Goal: Task Accomplishment & Management: Complete application form

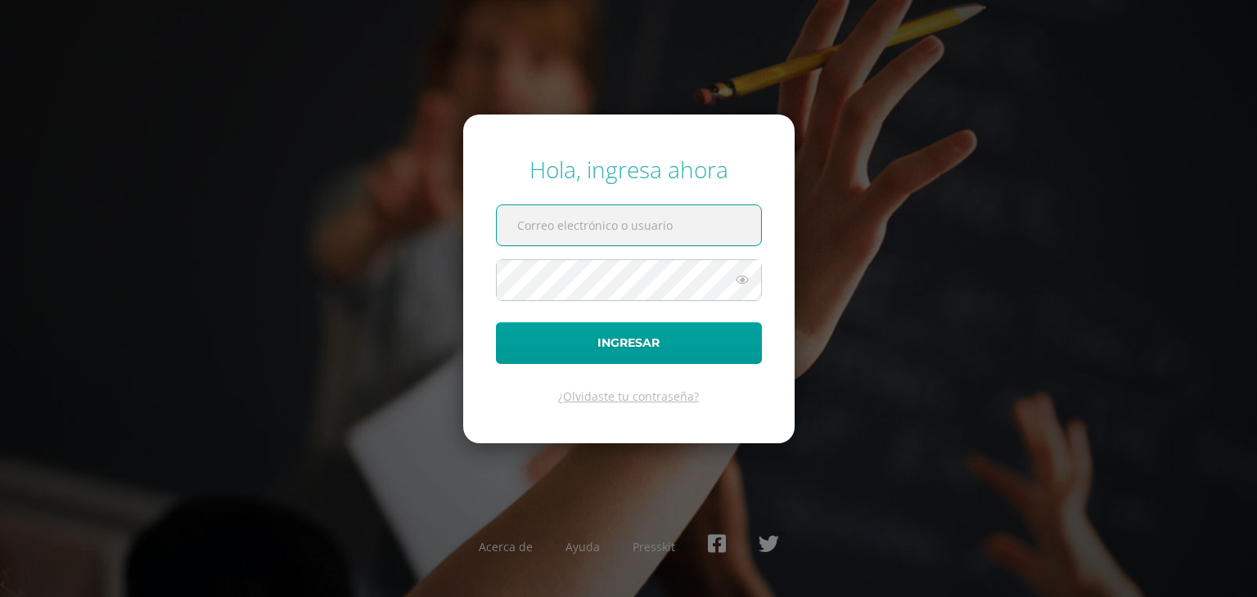
type input "[EMAIL_ADDRESS][DOMAIN_NAME]"
click at [496, 322] on button "Ingresar" at bounding box center [629, 343] width 266 height 42
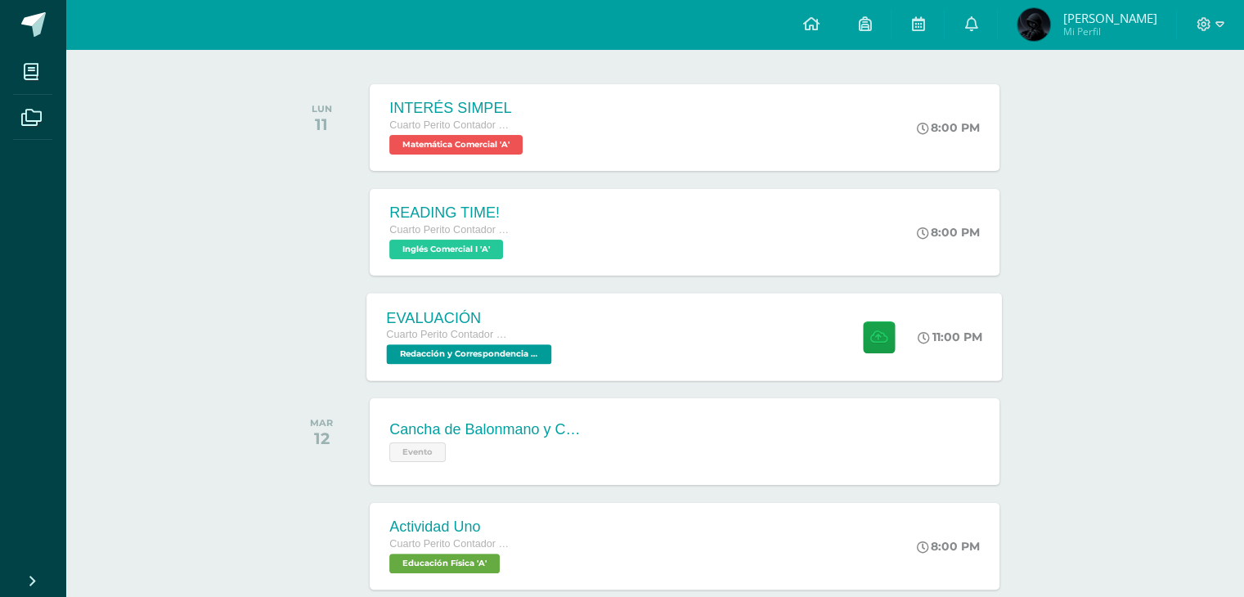
scroll to position [245, 0]
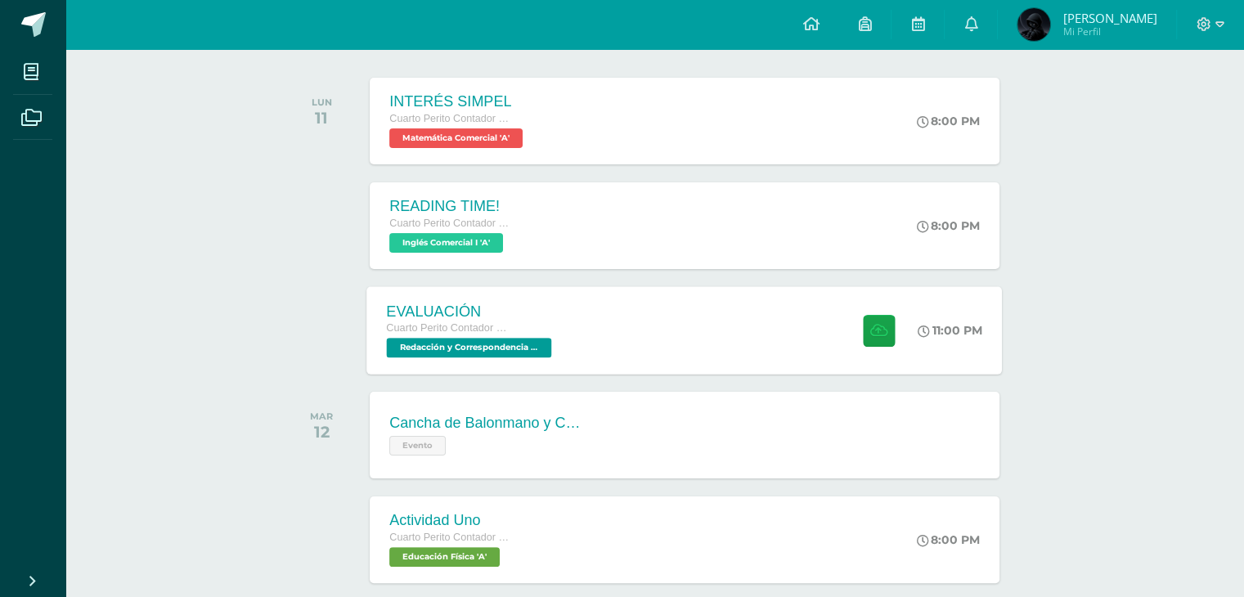
click at [540, 317] on div "EVALUACIÓN" at bounding box center [471, 311] width 169 height 17
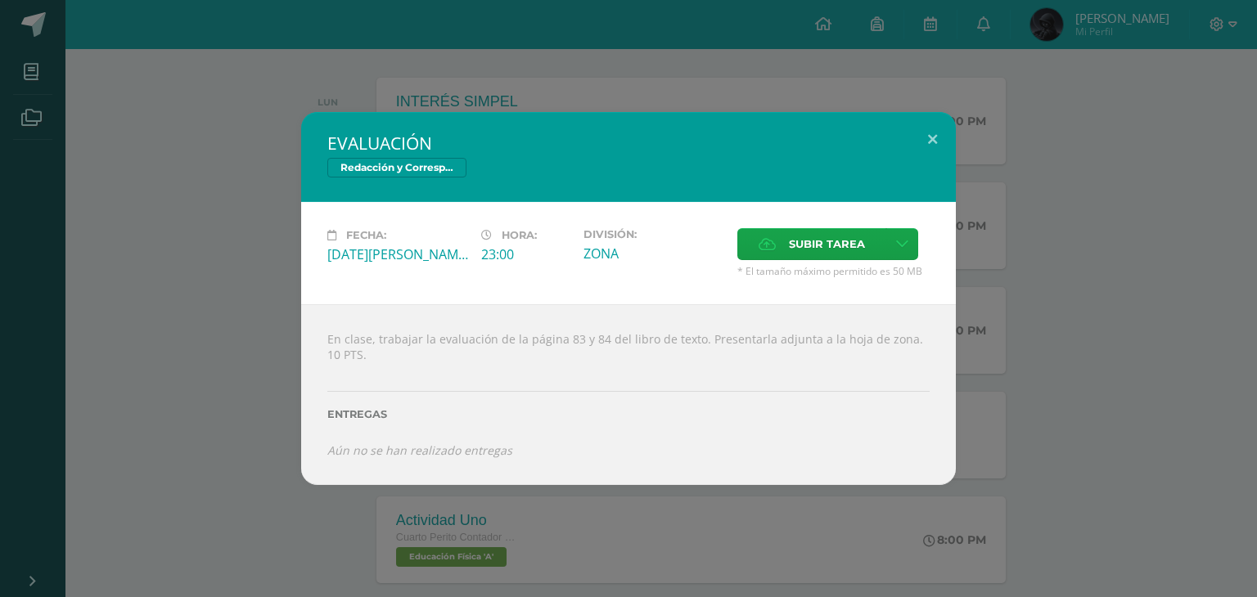
click at [1002, 315] on div "EVALUACIÓN Redacción y Correspondencia Mercantil Fecha: [DATE][PERSON_NAME] Hor…" at bounding box center [629, 298] width 1244 height 373
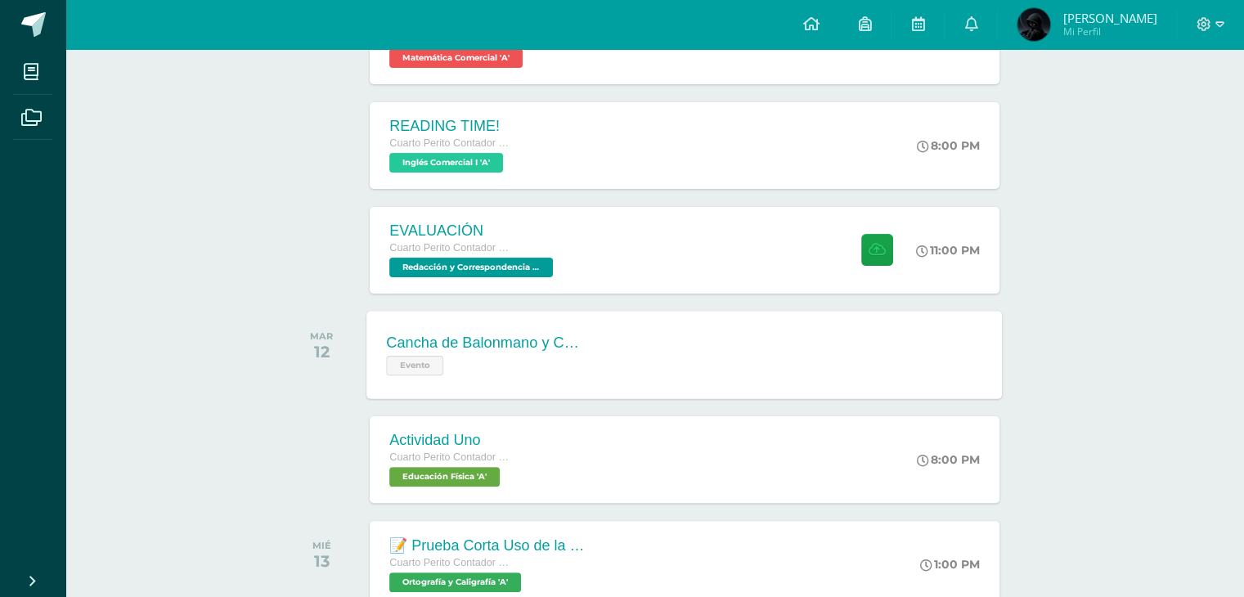
scroll to position [327, 0]
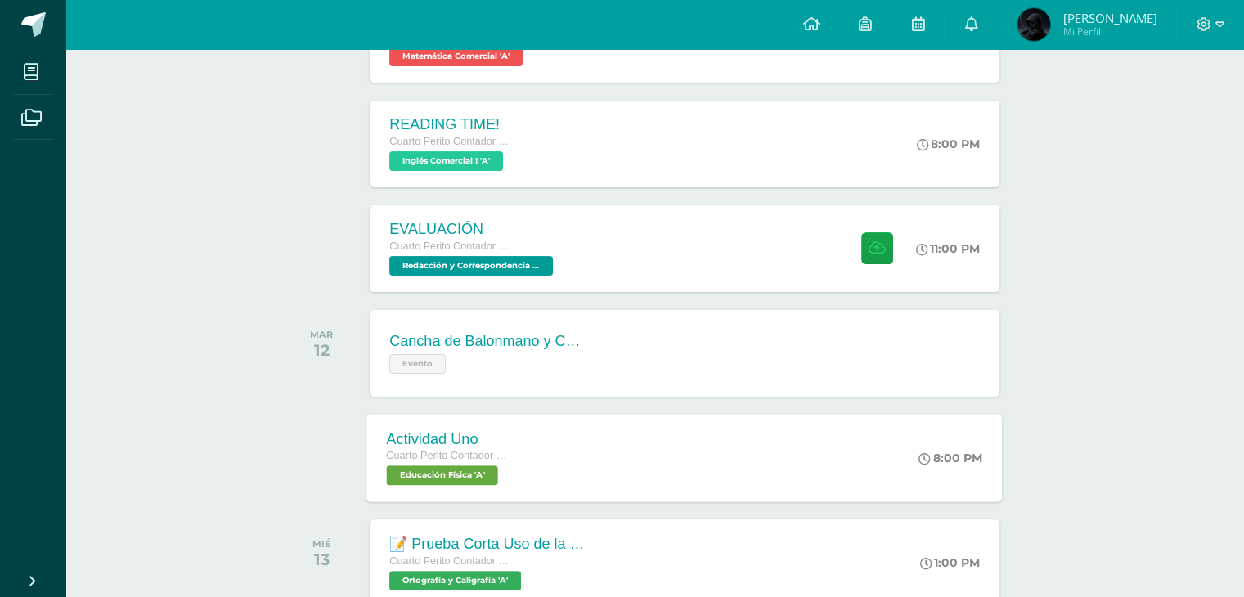
click at [682, 423] on div "Actividad Uno Cuarto Perito Contador con Orientación en Computación Educación F…" at bounding box center [685, 458] width 636 height 88
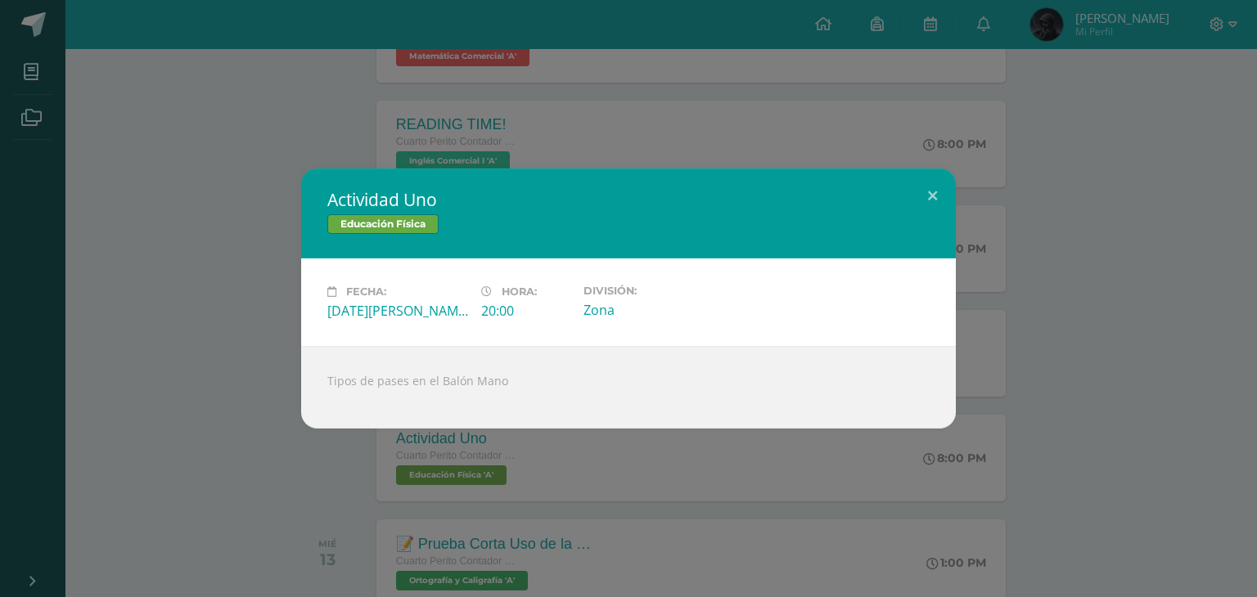
click at [1208, 349] on div "Actividad Uno Educación Física Fecha: [DATE][PERSON_NAME] Hora: 20:00 División:…" at bounding box center [629, 299] width 1244 height 260
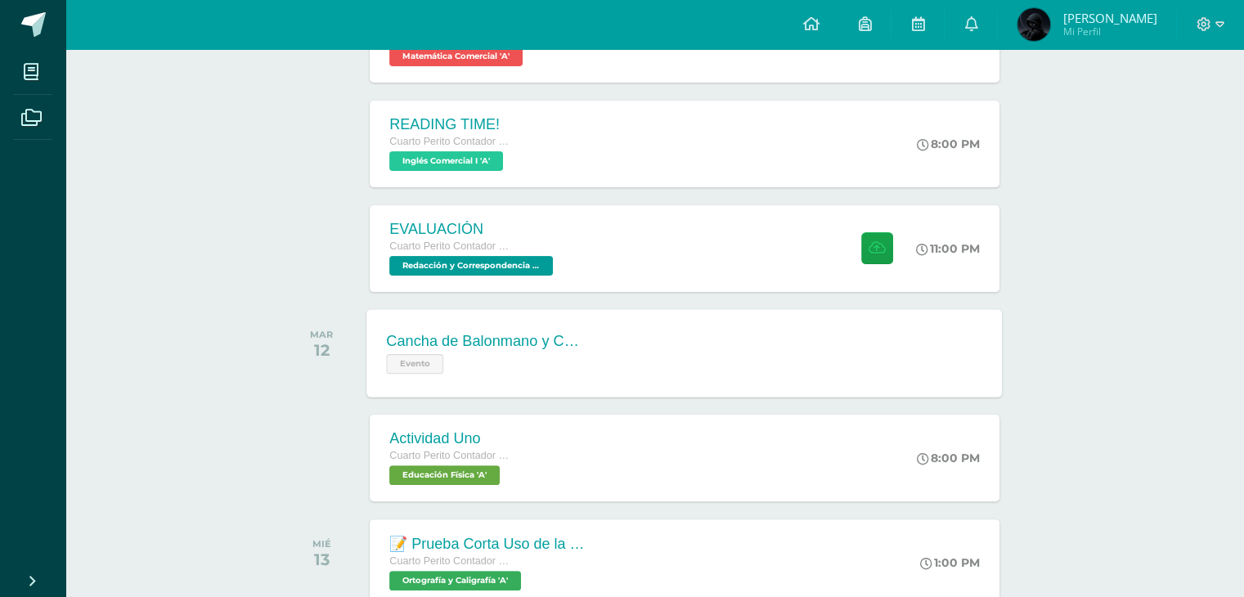
click at [423, 367] on span "Evento" at bounding box center [415, 364] width 57 height 20
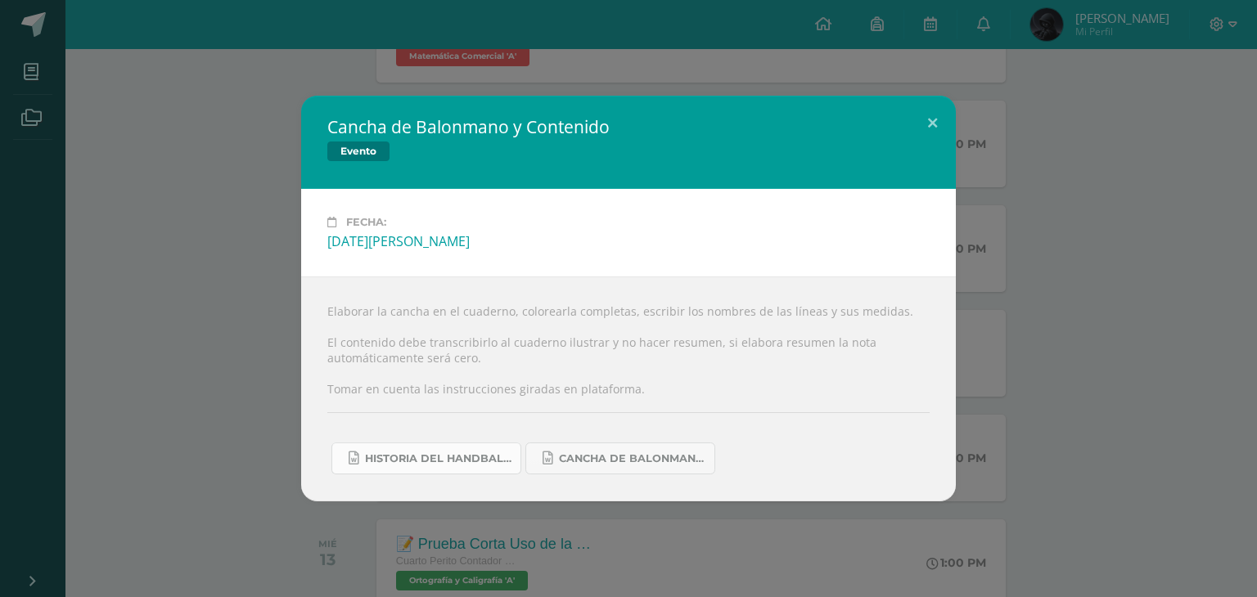
click at [439, 467] on link "Historia del handball.docx" at bounding box center [426, 459] width 190 height 32
click at [639, 449] on link "Cancha de Balonmano.docx" at bounding box center [620, 459] width 190 height 32
click at [1077, 338] on div "Cancha de Balonmano y Contenido Evento Fecha: [DATE][PERSON_NAME] Elaborar la c…" at bounding box center [629, 299] width 1244 height 406
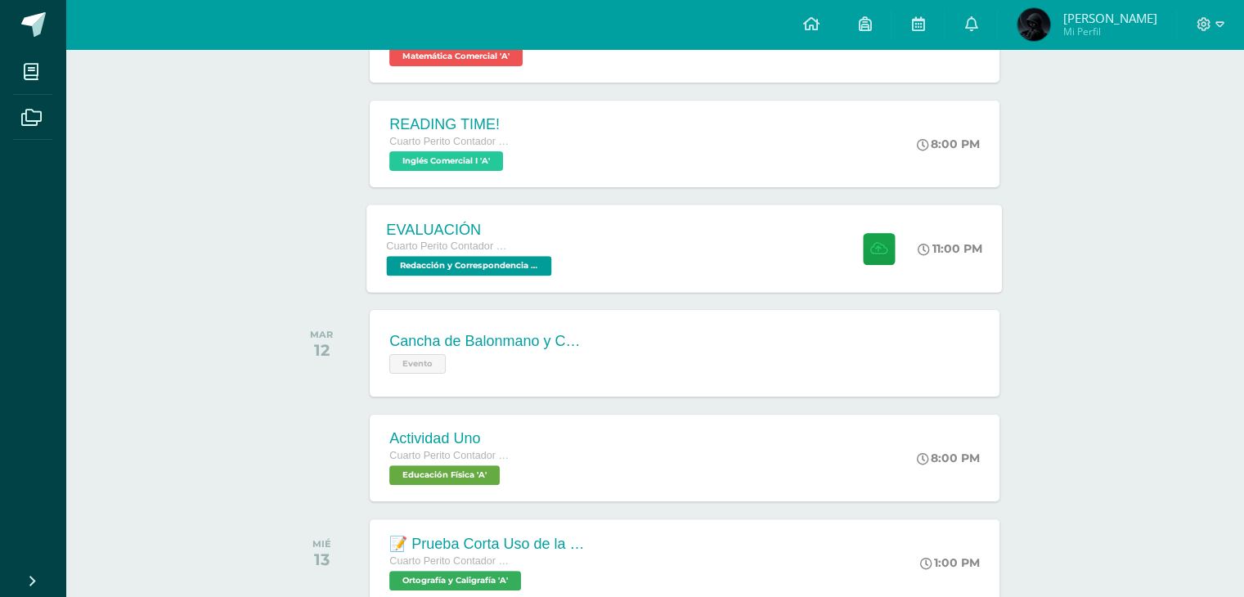
click at [819, 250] on div "EVALUACIÓN Cuarto Perito Contador con Orientación en Computación Redacción y Co…" at bounding box center [685, 249] width 636 height 88
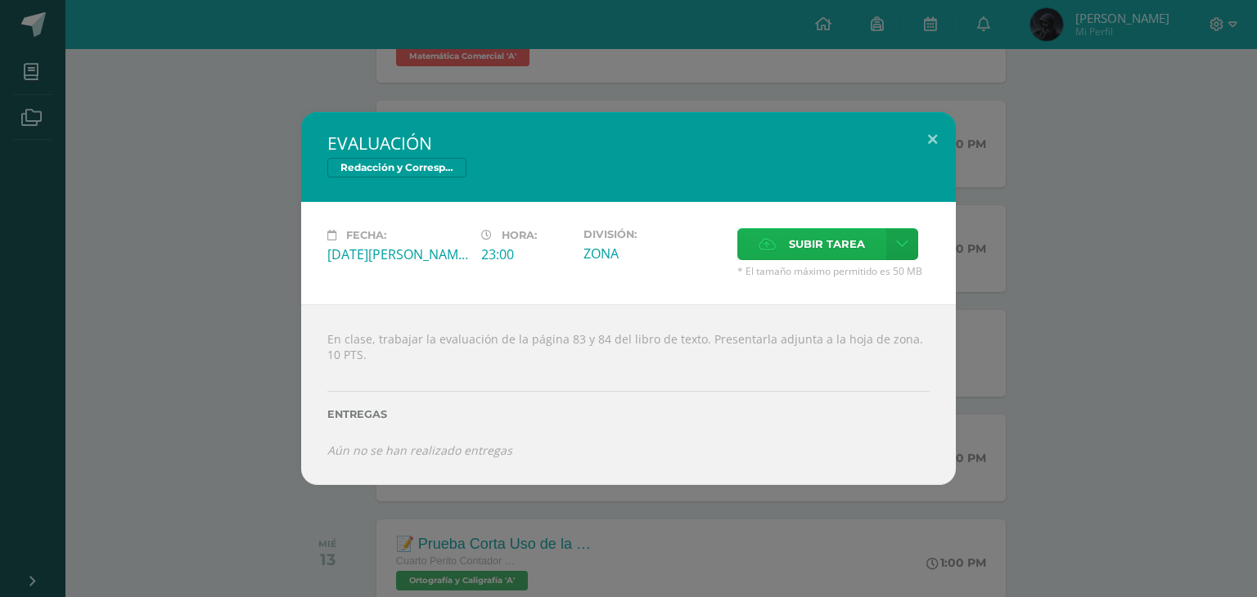
click at [807, 255] on span "Subir tarea" at bounding box center [827, 244] width 76 height 30
click at [0, 0] on input "Subir tarea" at bounding box center [0, 0] width 0 height 0
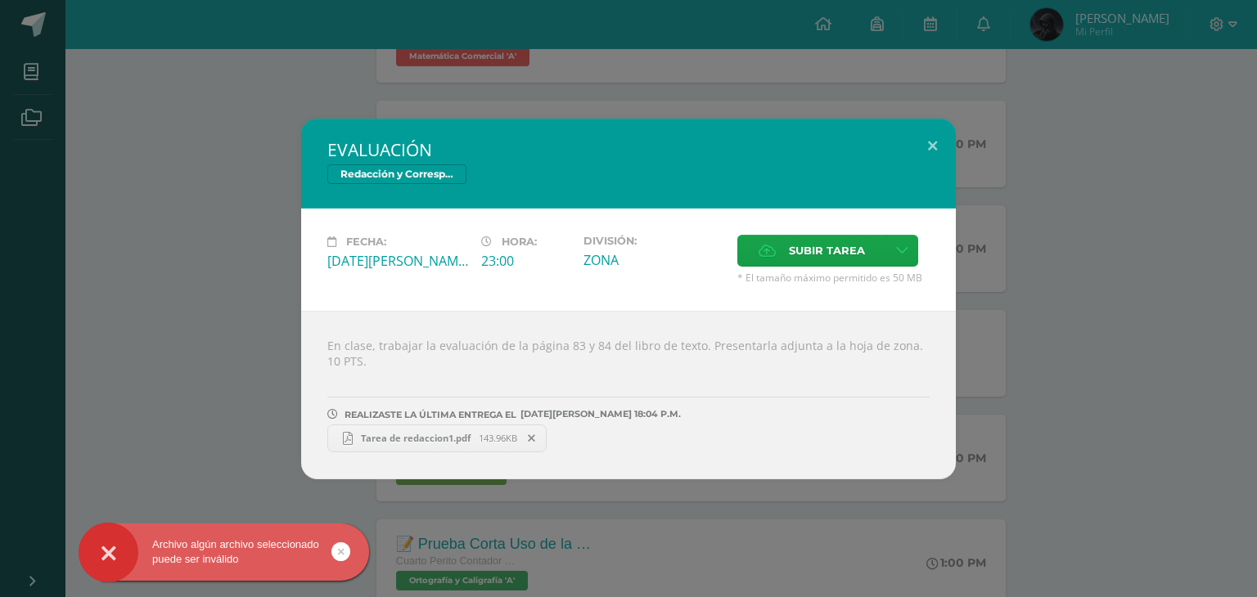
click at [1129, 184] on div "EVALUACIÓN Redacción y Correspondencia Mercantil Fecha: [DATE][PERSON_NAME] Hor…" at bounding box center [629, 299] width 1244 height 361
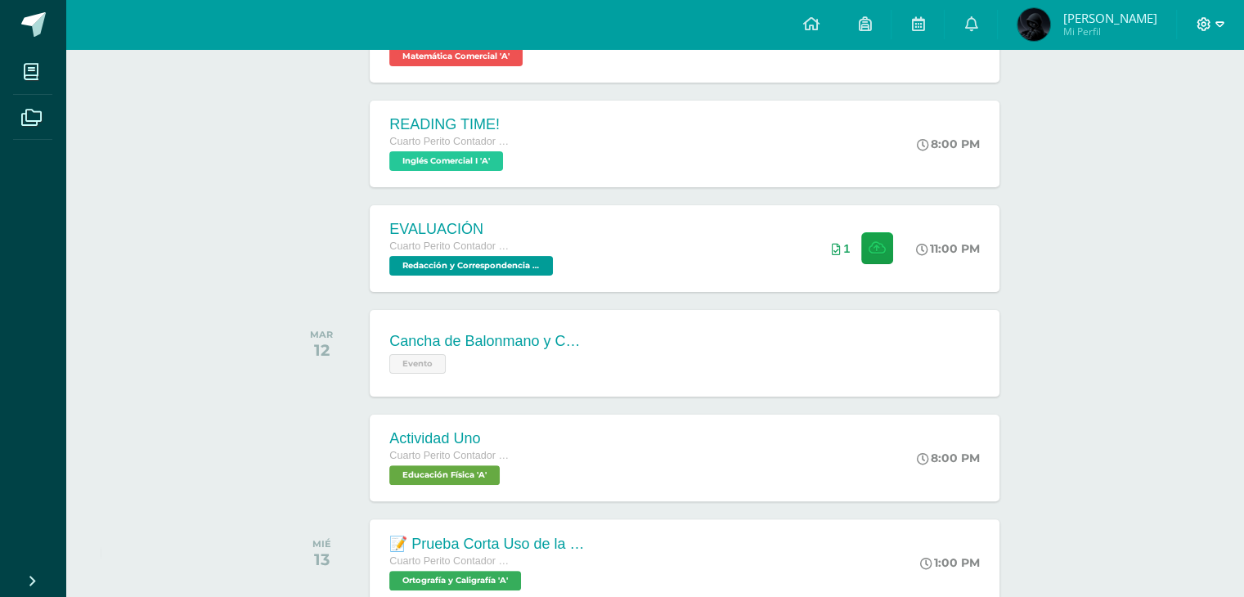
click at [1198, 22] on icon at bounding box center [1205, 24] width 14 height 14
click at [1145, 112] on span "Cerrar sesión" at bounding box center [1169, 112] width 74 height 16
